Goal: Task Accomplishment & Management: Manage account settings

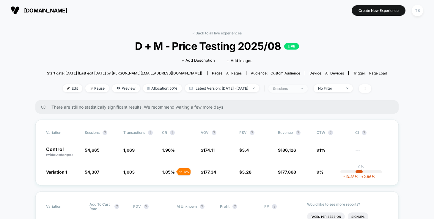
click at [303, 88] on img at bounding box center [302, 88] width 2 height 1
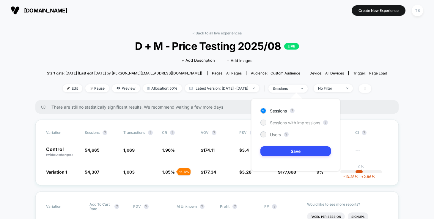
click at [290, 122] on span "Sessions with impressions" at bounding box center [295, 122] width 50 height 5
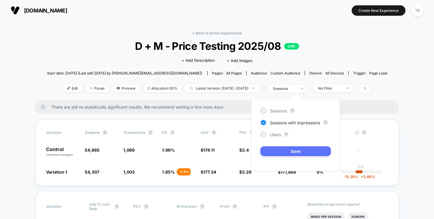
click at [289, 151] on button "Save" at bounding box center [295, 151] width 70 height 10
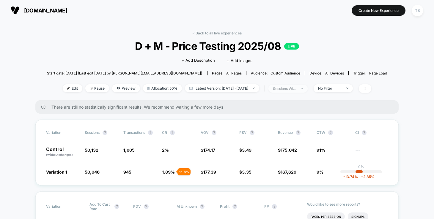
click at [307, 89] on span "sessions with impression" at bounding box center [287, 89] width 39 height 8
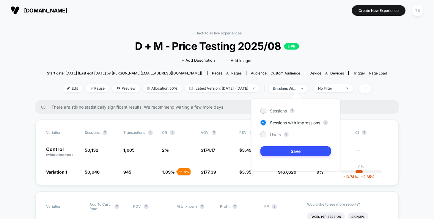
click at [266, 134] on div at bounding box center [263, 135] width 6 height 6
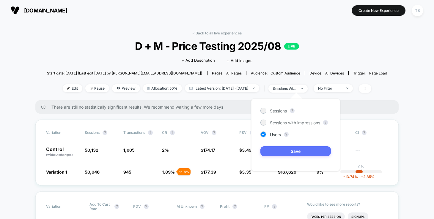
click at [285, 151] on button "Save" at bounding box center [295, 151] width 70 height 10
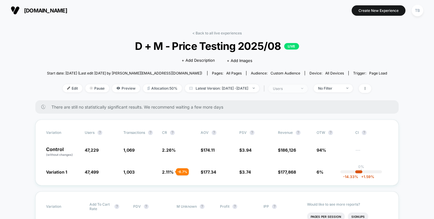
click at [307, 85] on span "users" at bounding box center [287, 89] width 39 height 8
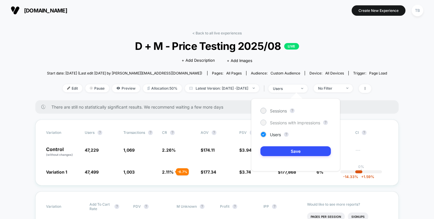
click at [262, 122] on div at bounding box center [263, 122] width 4 height 4
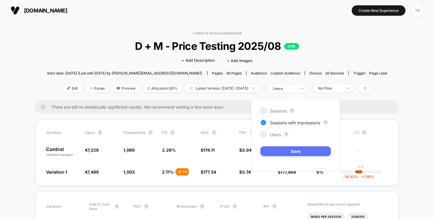
click at [283, 150] on button "Save" at bounding box center [295, 151] width 70 height 10
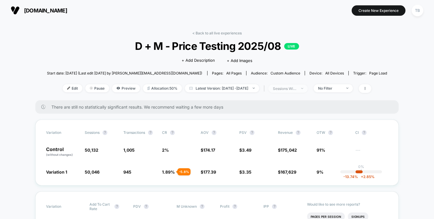
click at [307, 87] on span "sessions with impression" at bounding box center [287, 89] width 39 height 8
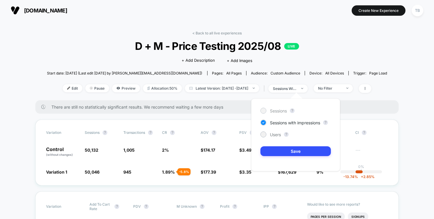
click at [279, 112] on span "Sessions" at bounding box center [278, 110] width 17 height 5
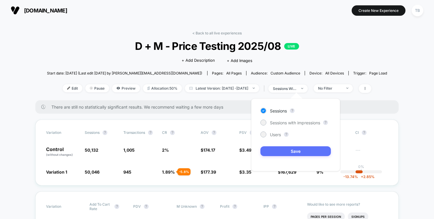
click at [288, 149] on button "Save" at bounding box center [295, 151] width 70 height 10
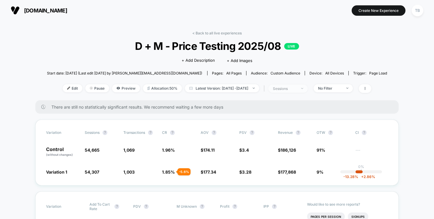
click at [296, 88] on div "sessions" at bounding box center [285, 88] width 24 height 4
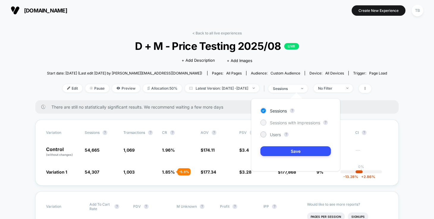
click at [294, 121] on span "Sessions with impressions" at bounding box center [295, 122] width 50 height 5
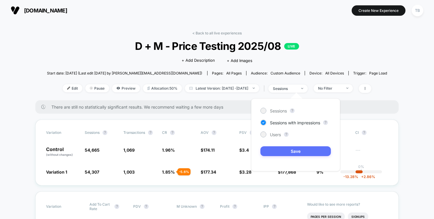
click at [291, 151] on button "Save" at bounding box center [295, 151] width 70 height 10
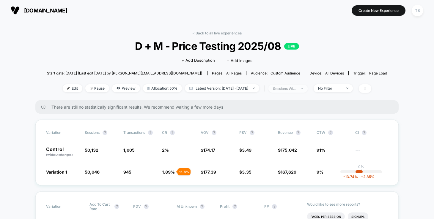
click at [303, 88] on img at bounding box center [302, 88] width 2 height 1
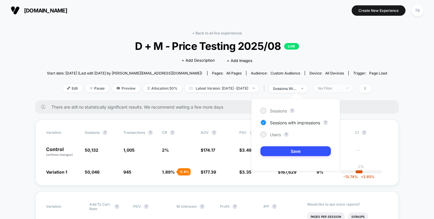
click at [352, 86] on span "No Filter" at bounding box center [332, 88] width 39 height 8
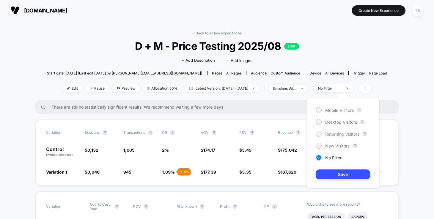
click at [317, 134] on div at bounding box center [318, 134] width 4 height 4
click at [338, 175] on button "Save" at bounding box center [342, 175] width 54 height 10
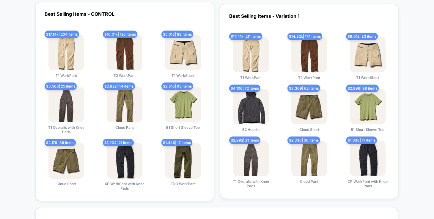
scroll to position [1131, 0]
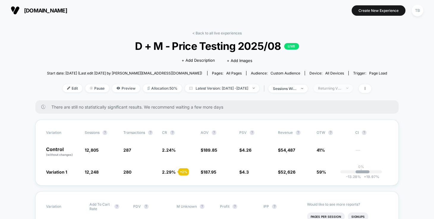
click at [348, 88] on img at bounding box center [347, 88] width 2 height 1
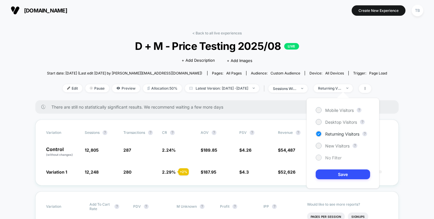
click at [330, 158] on span "No Filter" at bounding box center [333, 157] width 16 height 5
click at [341, 173] on button "Save" at bounding box center [342, 175] width 54 height 10
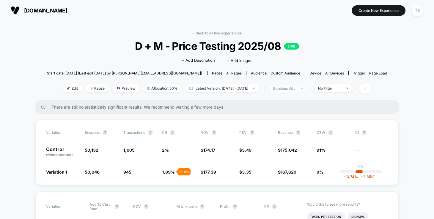
click at [307, 89] on span "sessions with impression" at bounding box center [287, 89] width 39 height 8
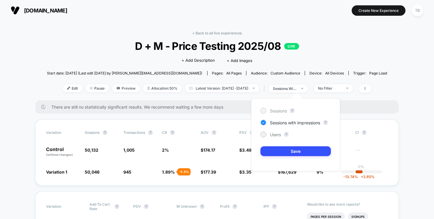
click at [278, 111] on span "Sessions" at bounding box center [278, 110] width 17 height 5
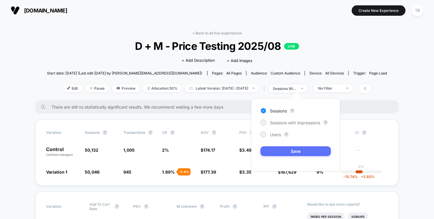
click at [289, 153] on button "Save" at bounding box center [295, 151] width 70 height 10
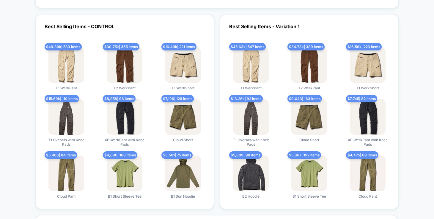
scroll to position [1136, 0]
